Goal: Communication & Community: Answer question/provide support

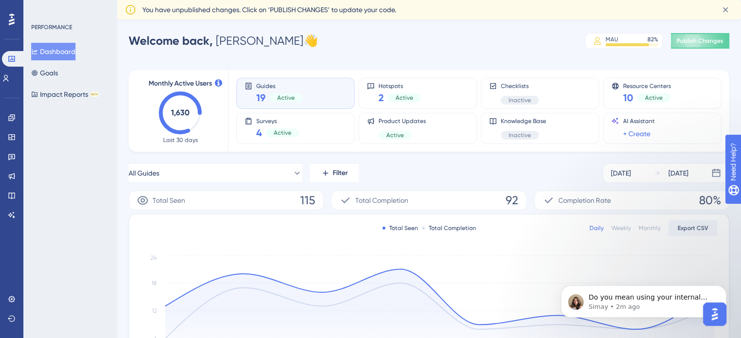
click at [620, 306] on p "Simay • 2m ago" at bounding box center [651, 307] width 126 height 9
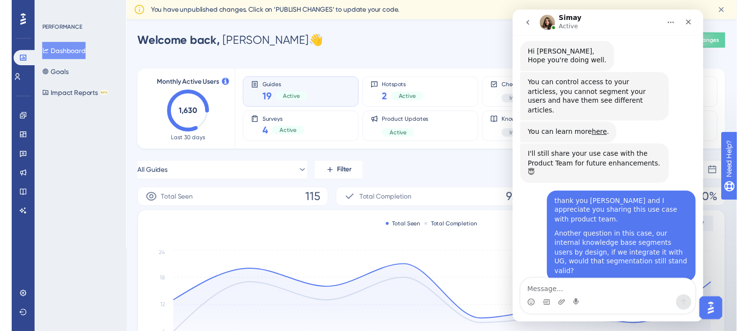
scroll to position [322, 0]
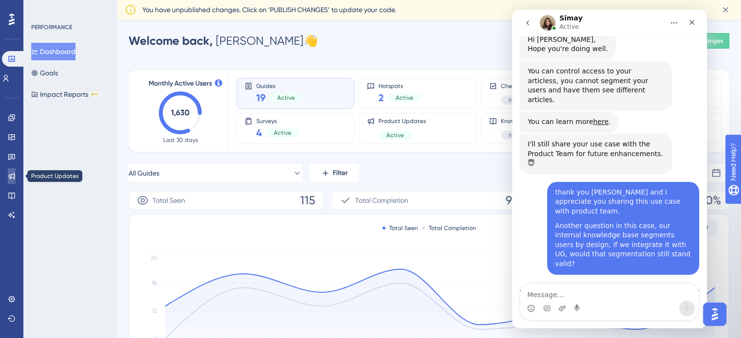
click at [12, 178] on icon at bounding box center [12, 176] width 6 height 6
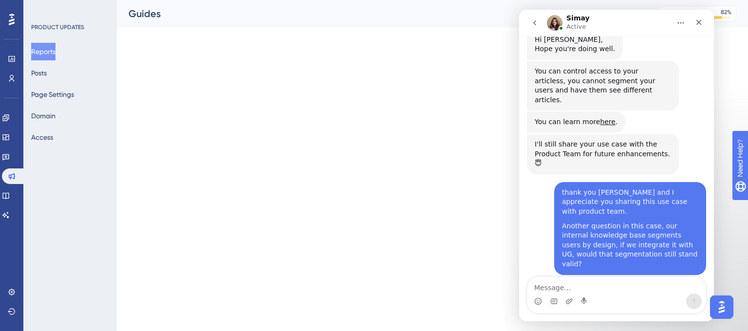
scroll to position [330, 0]
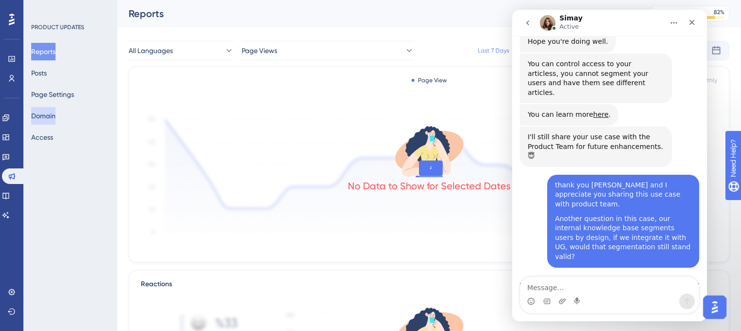
click at [56, 120] on button "Domain" at bounding box center [43, 116] width 24 height 18
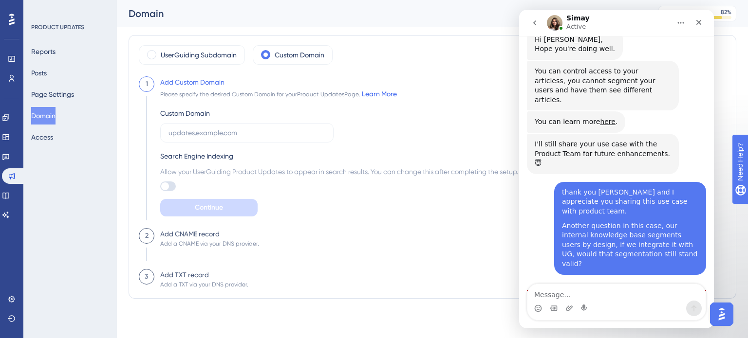
scroll to position [322, 0]
click at [604, 299] on div "Intercom messenger" at bounding box center [616, 302] width 178 height 36
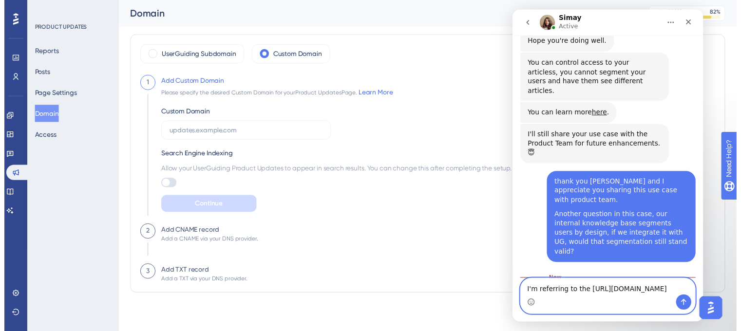
scroll to position [342, 0]
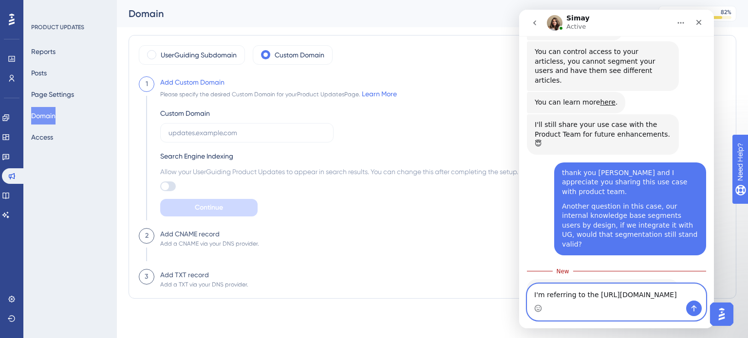
click at [603, 284] on textarea "I'm referring to the [URL][DOMAIN_NAME]" at bounding box center [616, 292] width 178 height 17
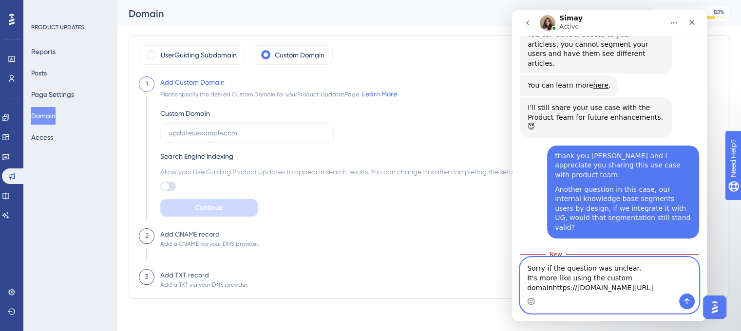
click at [548, 278] on textarea "Sorry if the question was unclear. It's more like using the custom domainhttps:…" at bounding box center [609, 276] width 178 height 36
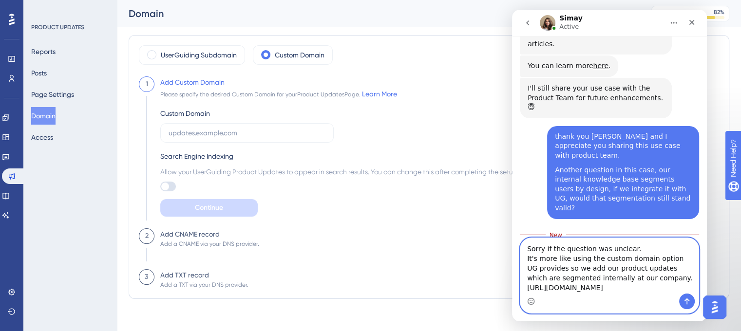
type textarea "Sorry if the question was unclear. It's more like using the custom domain optio…"
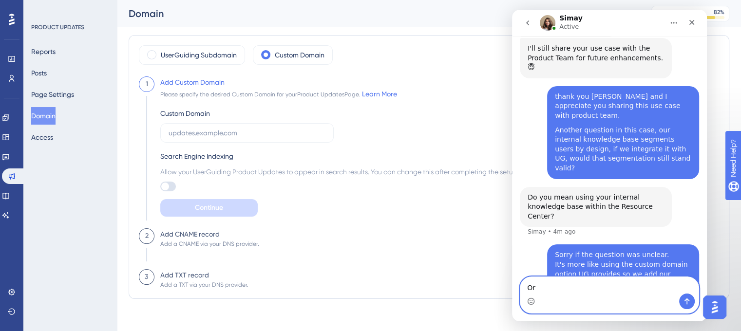
scroll to position [419, 0]
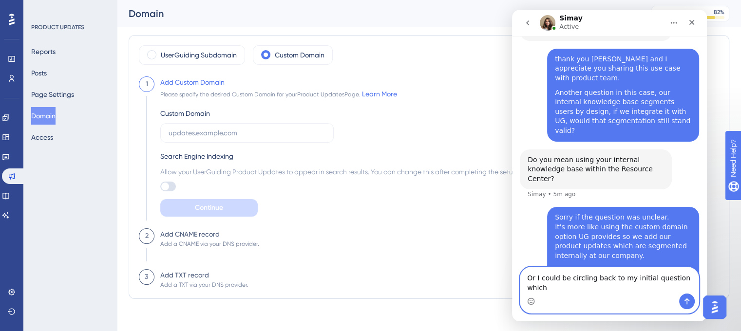
type textarea "Or I could be circling back to my initial question which"
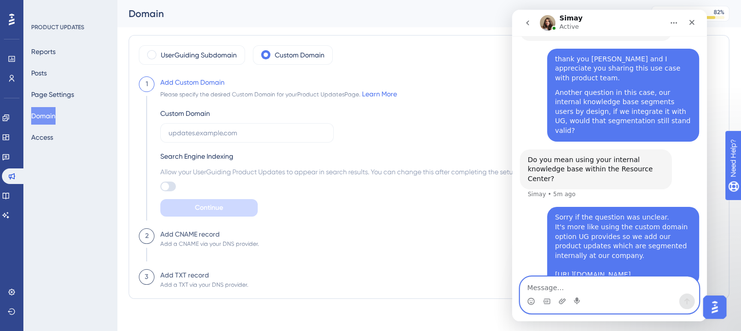
scroll to position [456, 0]
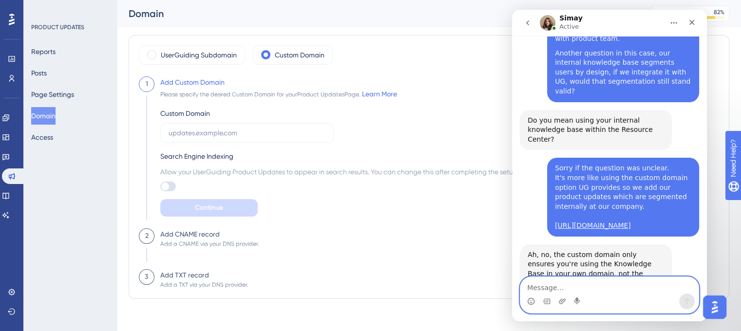
click at [576, 289] on textarea "Message…" at bounding box center [609, 285] width 178 height 17
drag, startPoint x: 533, startPoint y: 303, endPoint x: 1020, endPoint y: 218, distance: 494.8
click at [533, 303] on circle "Emoji picker" at bounding box center [530, 301] width 6 height 6
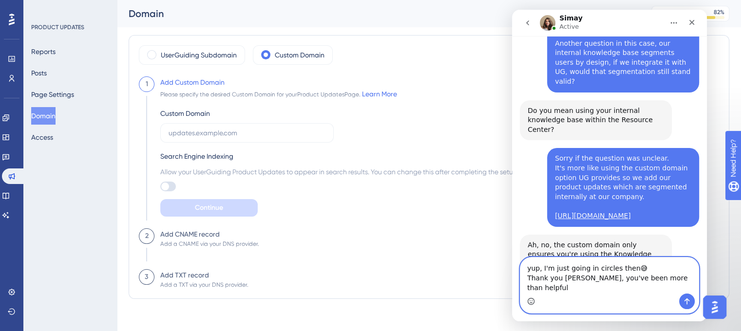
type textarea "yup, I'm just going in circles then😅 Thank you [PERSON_NAME], you've been more …"
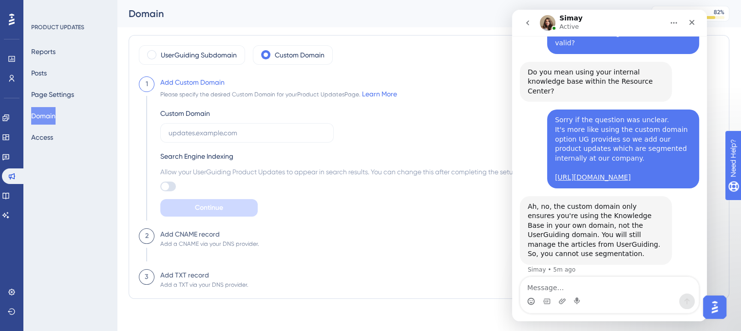
scroll to position [544, 0]
click at [530, 26] on icon "go back" at bounding box center [527, 23] width 8 height 8
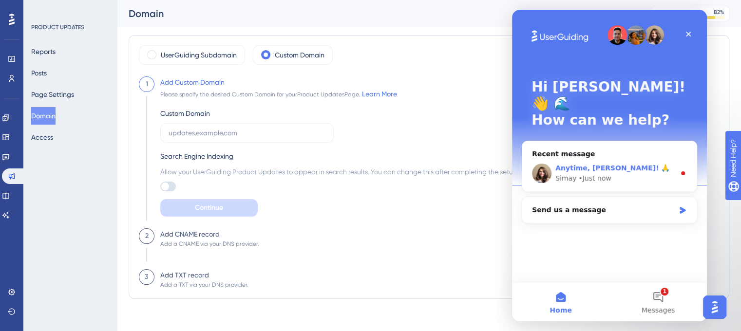
click at [615, 173] on div "Simay • Just now" at bounding box center [615, 178] width 120 height 10
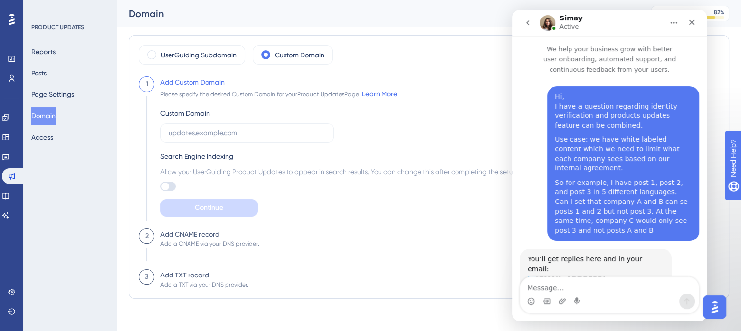
scroll to position [1, 0]
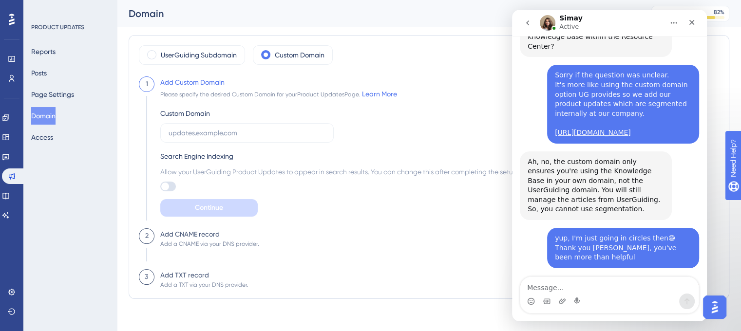
click at [675, 31] on button "Home" at bounding box center [673, 23] width 19 height 19
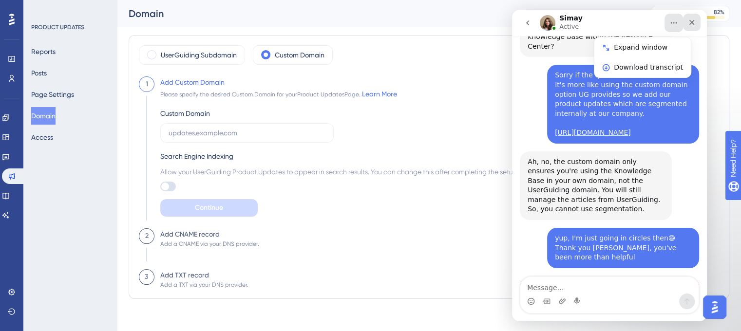
scroll to position [589, 0]
click at [696, 27] on div "Close" at bounding box center [692, 23] width 18 height 18
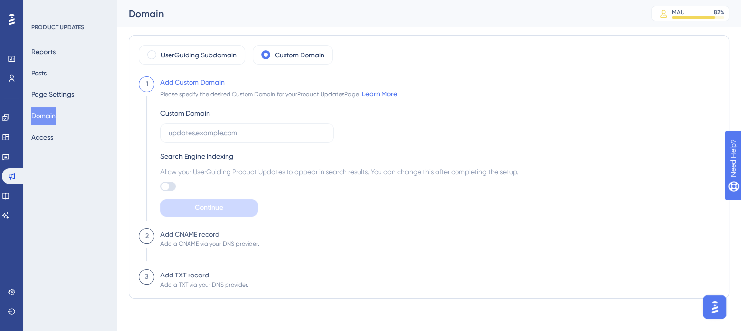
scroll to position [573, 0]
